Goal: Task Accomplishment & Management: Use online tool/utility

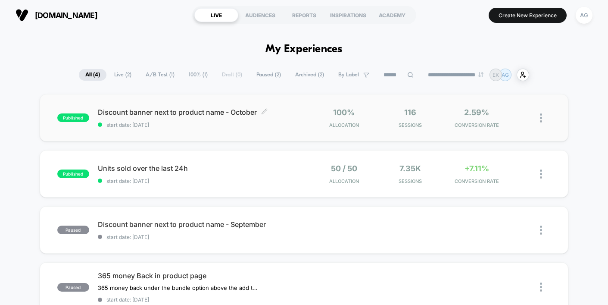
click at [151, 114] on span "Discount banner next to product name - October Click to edit experience details" at bounding box center [201, 112] width 206 height 9
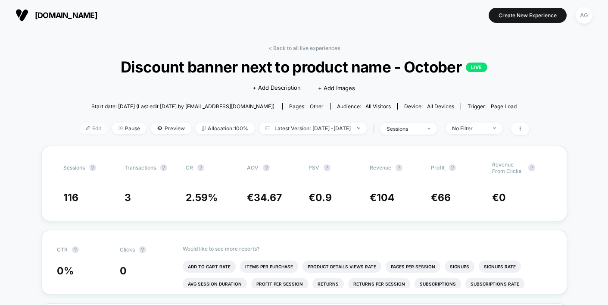
click at [82, 128] on span "Edit" at bounding box center [93, 128] width 28 height 12
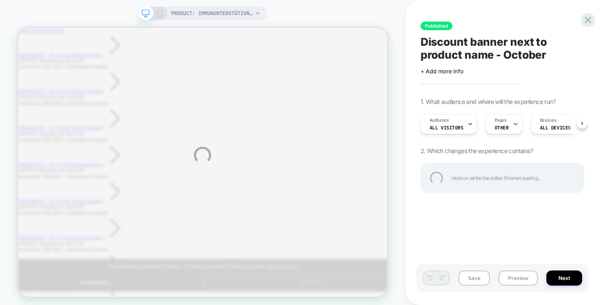
click at [512, 125] on div "PRODUCT: Immununterstützungs Kit [immununterstutzungs] PRODUCT: Immununterstütz…" at bounding box center [304, 155] width 608 height 310
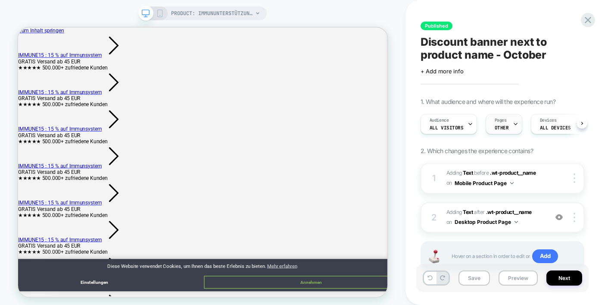
scroll to position [0, 0]
click at [513, 125] on icon at bounding box center [516, 124] width 6 height 6
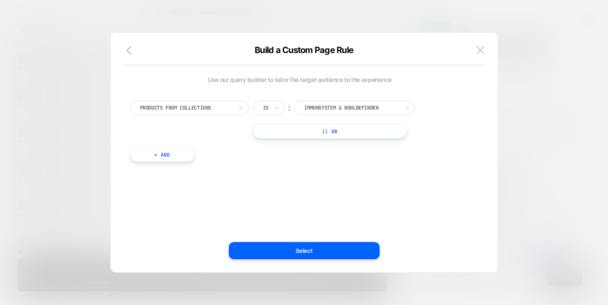
click at [489, 45] on div "Build a Custom Page Rule" at bounding box center [304, 55] width 387 height 21
click at [484, 44] on button at bounding box center [480, 50] width 13 height 13
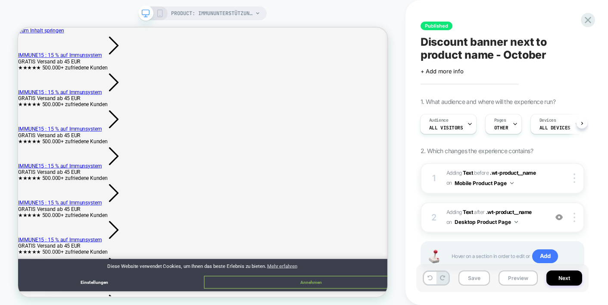
click at [163, 10] on icon at bounding box center [160, 13] width 8 height 8
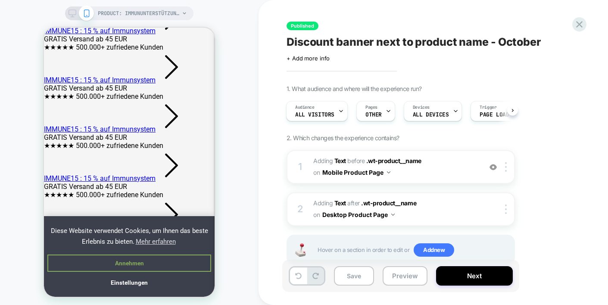
scroll to position [195, 0]
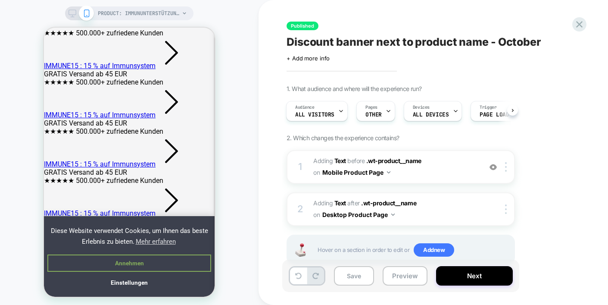
click at [245, 120] on div "PRODUCT: Immununterstützungs Kit [immununterstutzungs] PRODUCT: Immununterstütz…" at bounding box center [129, 155] width 259 height 293
click at [585, 26] on icon at bounding box center [580, 25] width 12 height 12
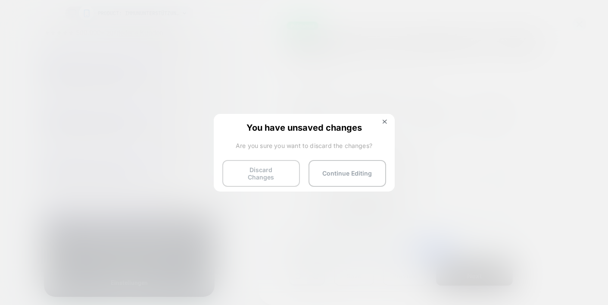
click at [272, 175] on button "Discard Changes" at bounding box center [261, 173] width 78 height 27
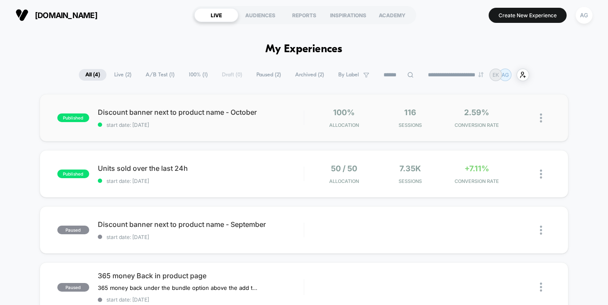
click at [540, 119] on img at bounding box center [541, 117] width 2 height 9
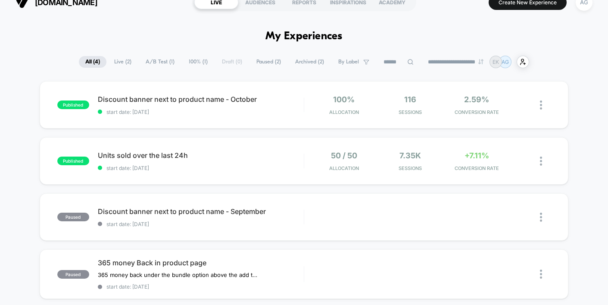
scroll to position [3, 0]
